Goal: Information Seeking & Learning: Learn about a topic

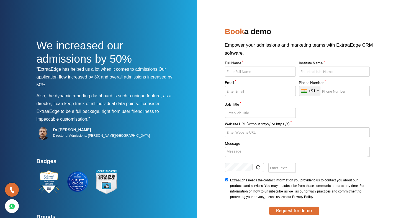
click at [77, 57] on span "We increased our admissions by 50%" at bounding box center [85, 51] width 96 height 25
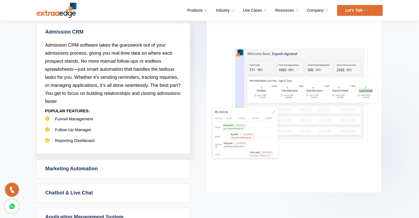
scroll to position [267, 0]
click at [109, 171] on link "Marketing Automation" at bounding box center [113, 169] width 153 height 18
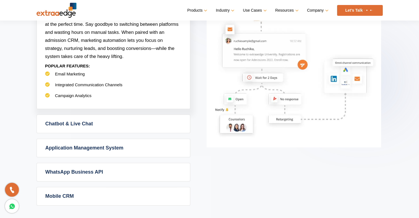
scroll to position [336, 0]
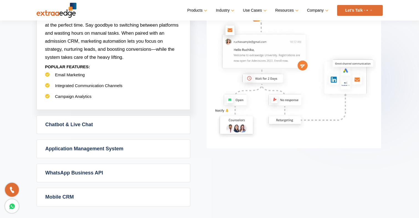
click at [96, 129] on link "Chatbot & Live Chat" at bounding box center [113, 125] width 153 height 18
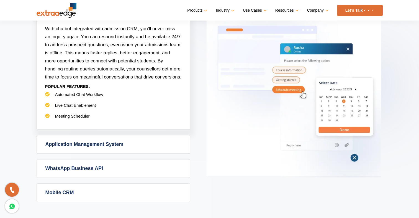
scroll to position [333, 0]
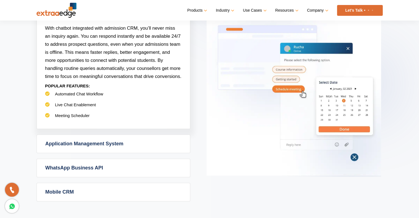
click at [91, 142] on link "Application Management System" at bounding box center [113, 144] width 153 height 18
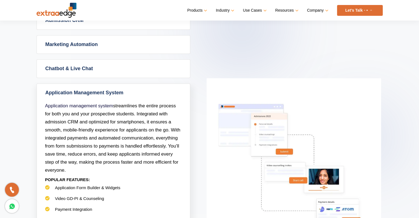
scroll to position [279, 0]
click at [79, 65] on link "Chatbot & Live Chat" at bounding box center [113, 69] width 153 height 18
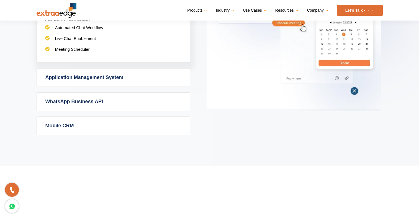
scroll to position [400, 0]
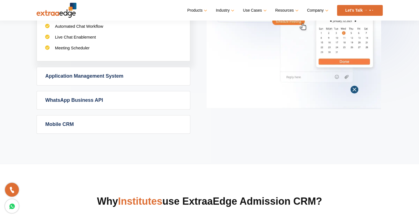
click at [75, 96] on link "WhatsApp Business API" at bounding box center [113, 100] width 153 height 18
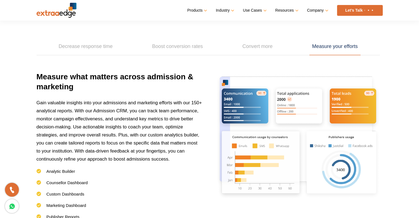
scroll to position [780, 0]
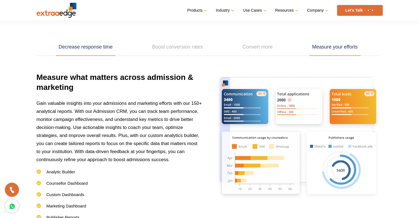
click at [77, 48] on link "Decrease response time" at bounding box center [86, 47] width 60 height 17
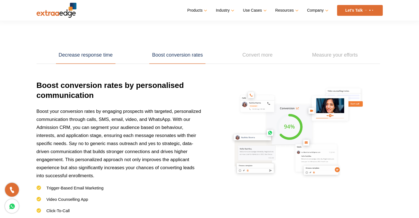
click at [92, 53] on link "Decrease response time" at bounding box center [86, 55] width 60 height 17
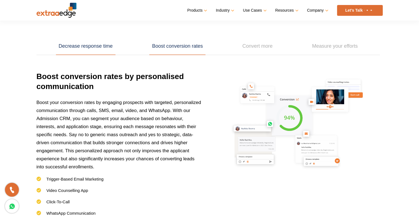
scroll to position [786, 0]
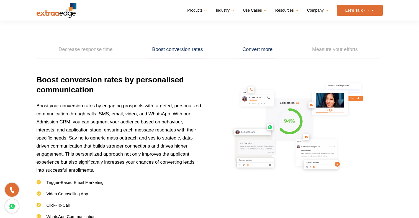
click at [249, 47] on link "Convert more" at bounding box center [258, 49] width 36 height 17
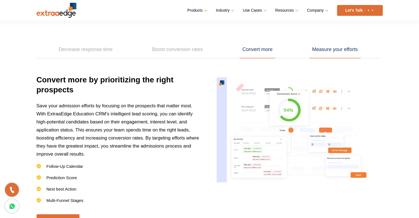
click at [328, 45] on link "Measure your efforts" at bounding box center [335, 49] width 51 height 17
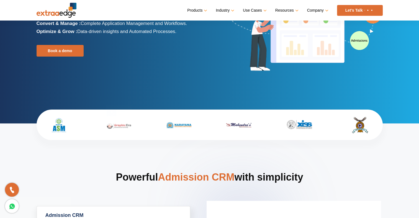
scroll to position [0, 0]
